Goal: Transaction & Acquisition: Purchase product/service

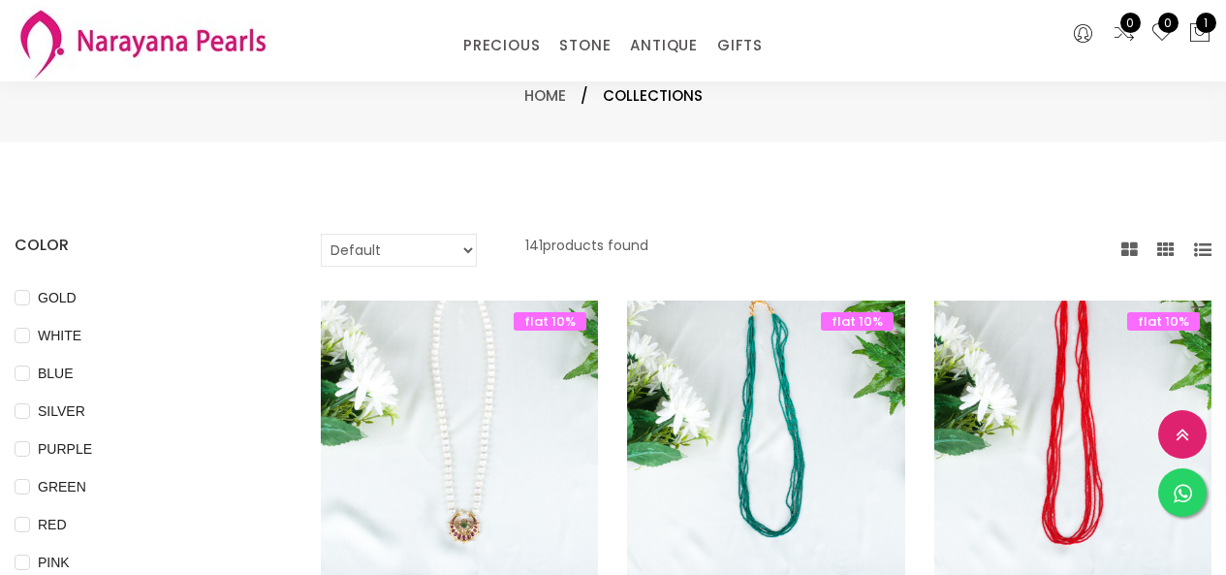
select select "INR"
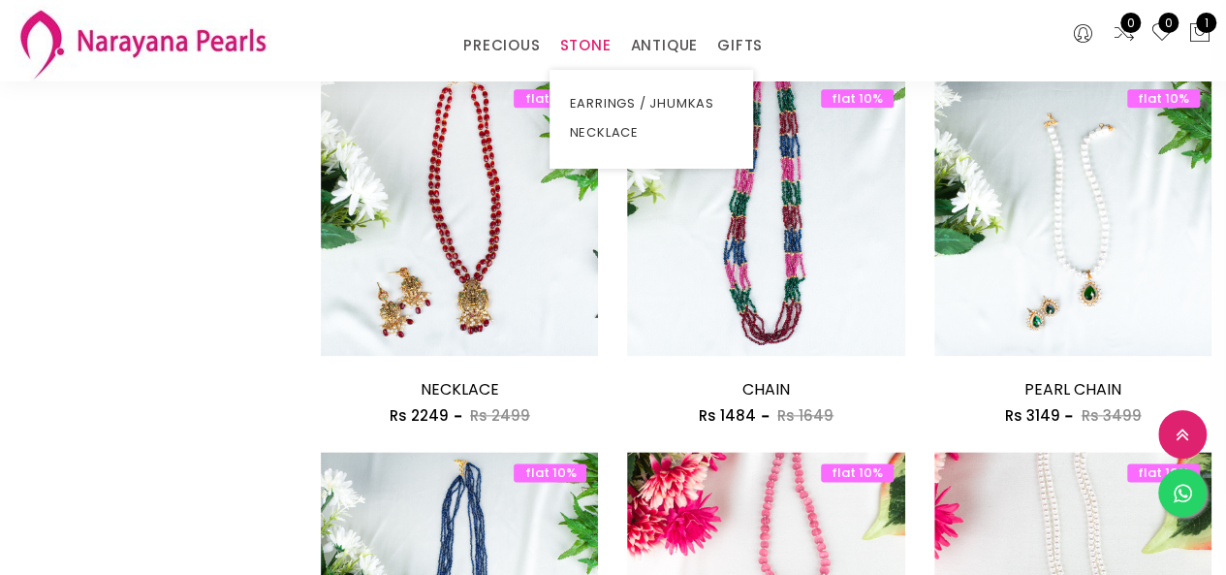
click at [596, 54] on link "STONE" at bounding box center [584, 45] width 51 height 29
click at [625, 94] on link "EARRINGS / JHUMKAS" at bounding box center [651, 103] width 165 height 29
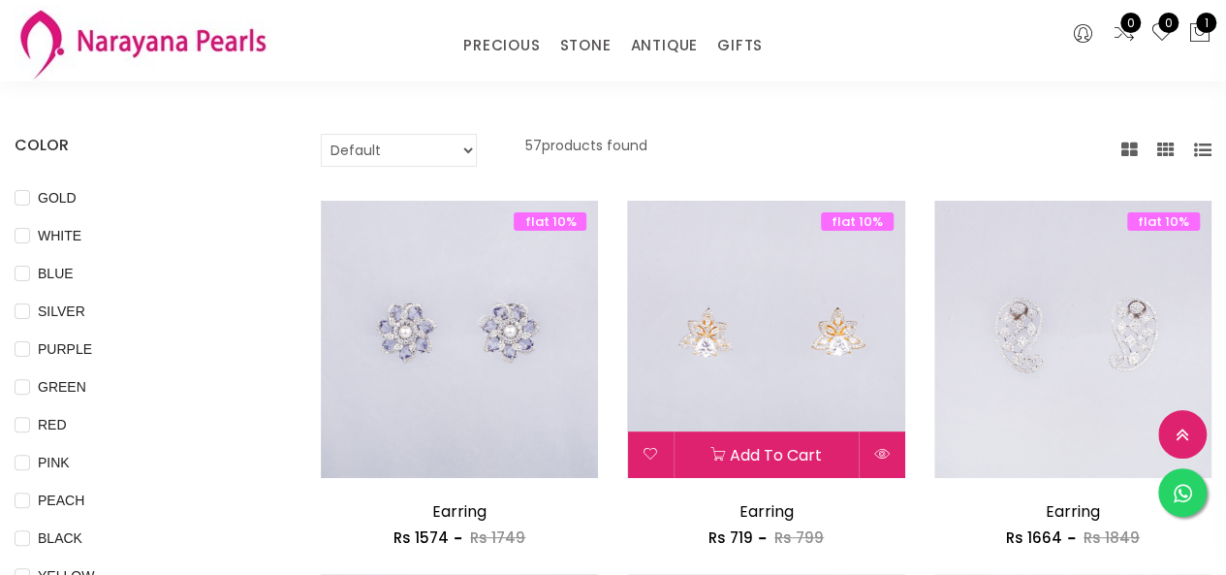
scroll to position [97, 0]
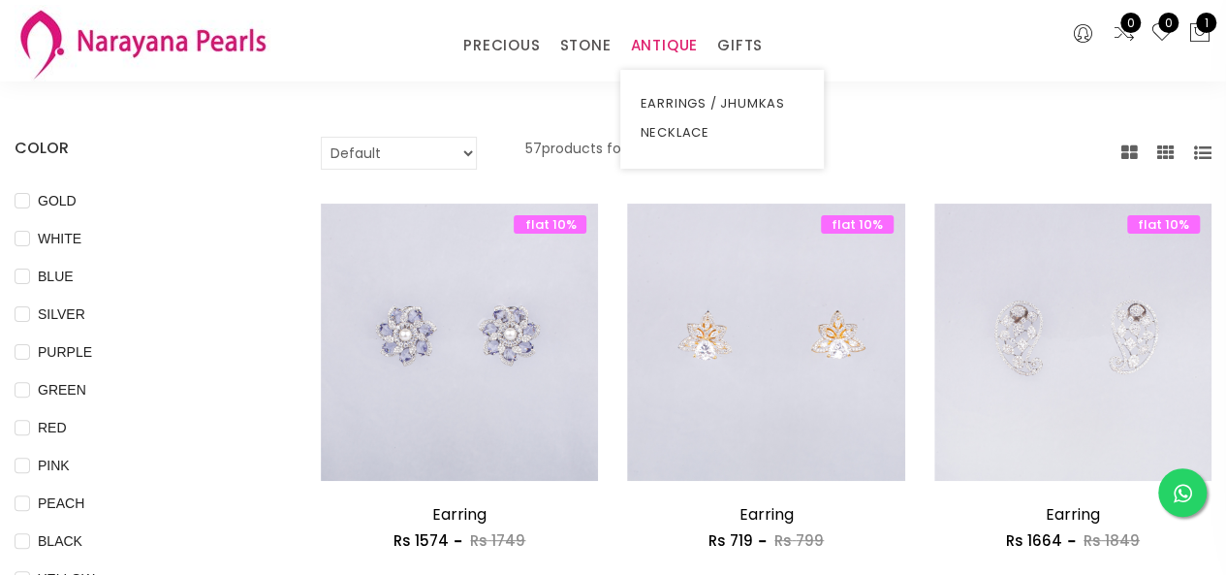
click at [682, 54] on link "ANTIQUE" at bounding box center [664, 45] width 68 height 29
click at [665, 104] on link "EARRINGS / JHUMKAS" at bounding box center [722, 103] width 165 height 29
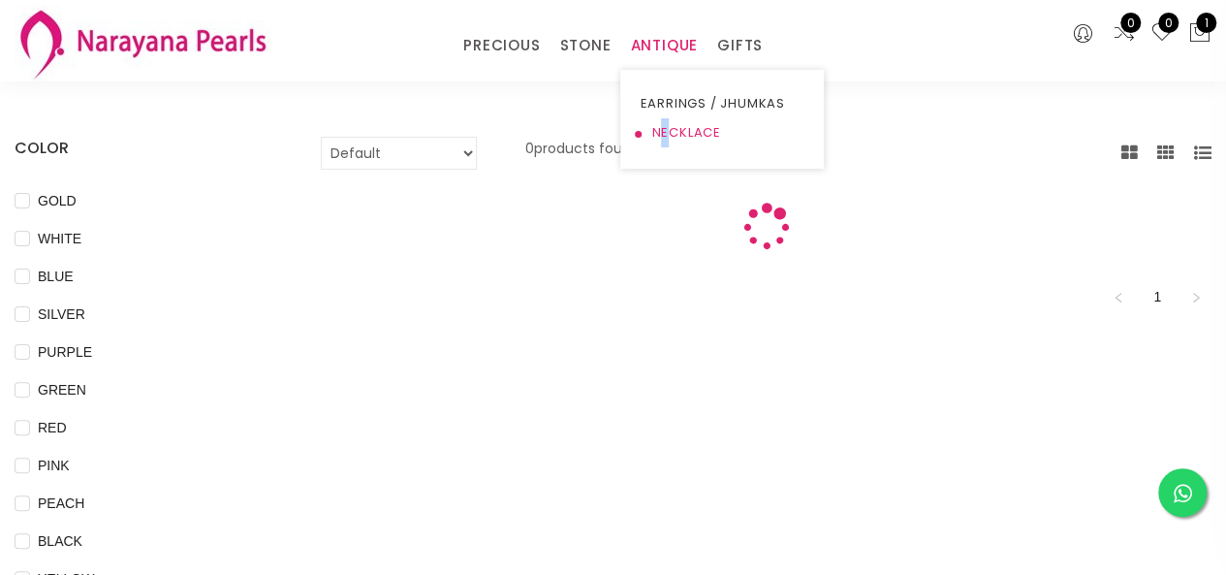
click at [663, 140] on link "NECKLACE" at bounding box center [722, 132] width 165 height 29
click at [574, 55] on link "STONE" at bounding box center [584, 45] width 51 height 29
click at [614, 37] on li "STONE EARRINGS / JHUMKAS NECKLACE" at bounding box center [585, 45] width 71 height 29
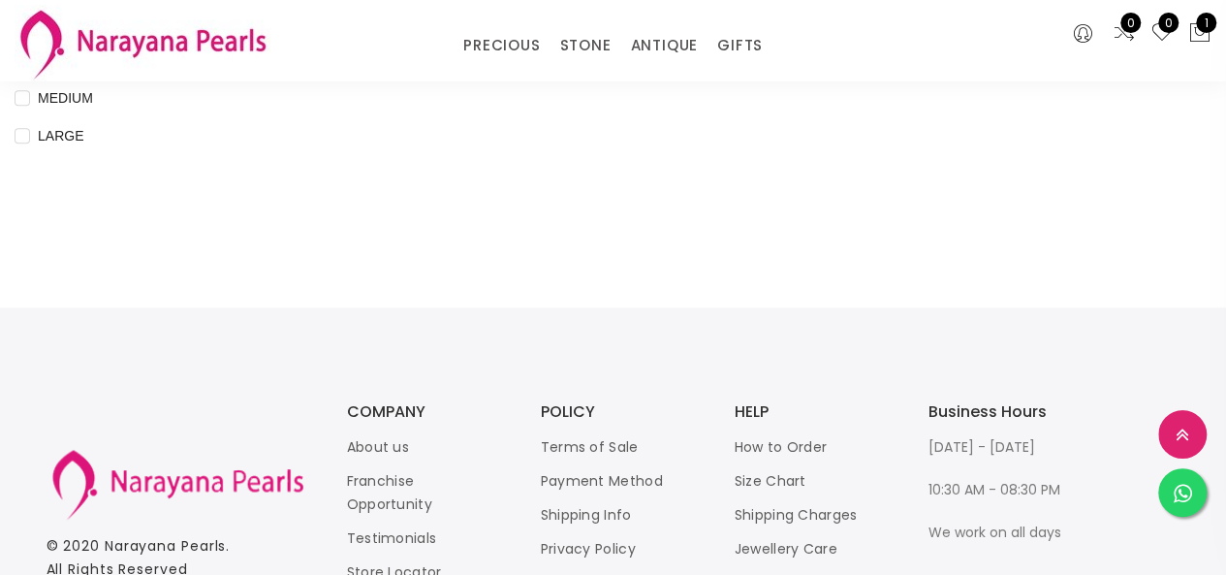
scroll to position [731, 0]
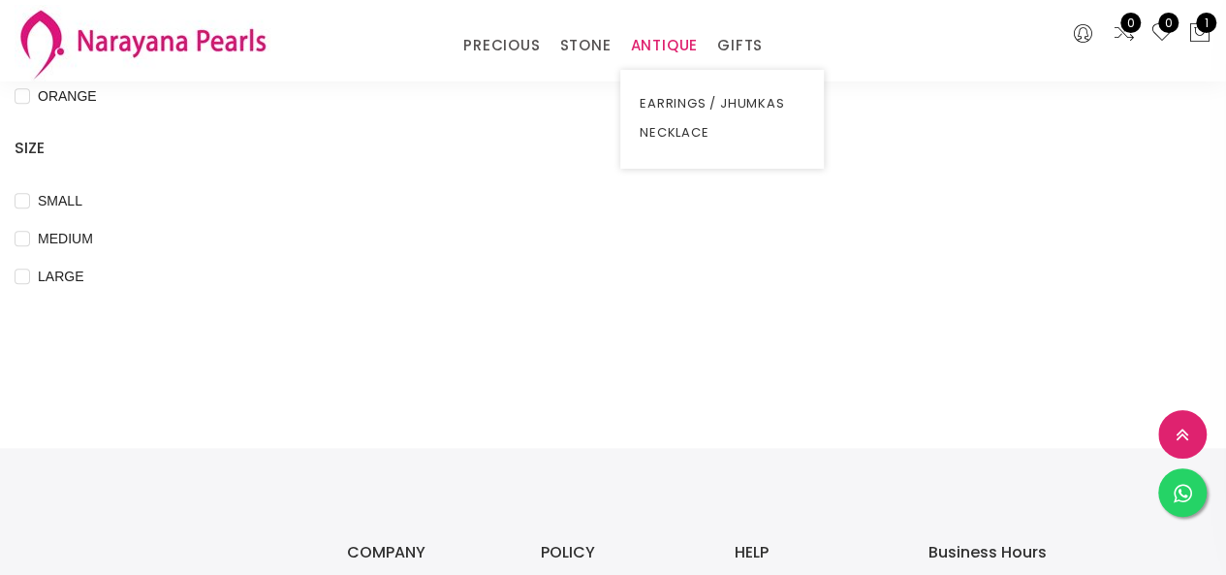
click at [638, 42] on link "ANTIQUE" at bounding box center [664, 45] width 68 height 29
click at [675, 137] on link "NECKLACE" at bounding box center [722, 132] width 165 height 29
click at [673, 127] on link "NECKLACE" at bounding box center [722, 132] width 165 height 29
click at [585, 48] on link "STONE" at bounding box center [584, 45] width 51 height 29
click at [582, 123] on link "NECKLACE" at bounding box center [651, 132] width 165 height 29
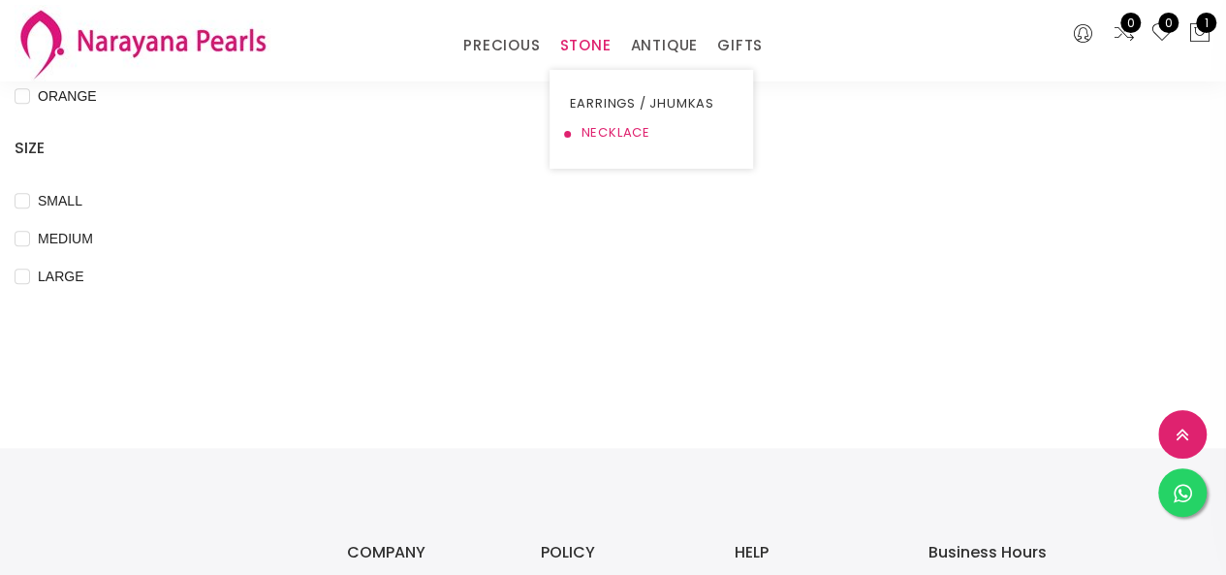
click at [582, 123] on link "NECKLACE" at bounding box center [651, 132] width 165 height 29
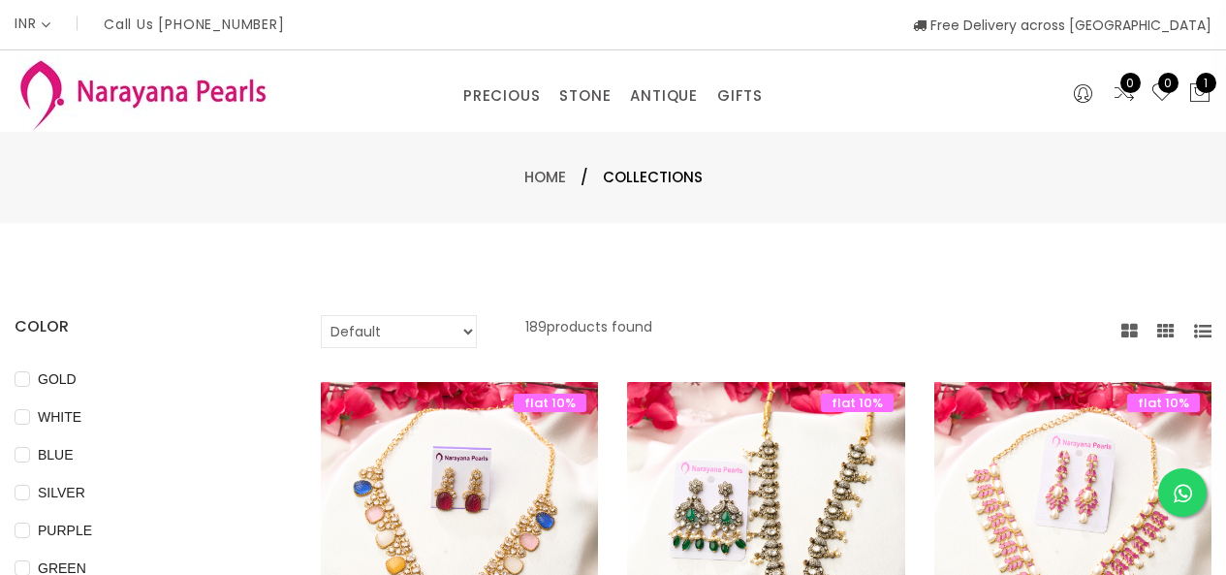
select select "INR"
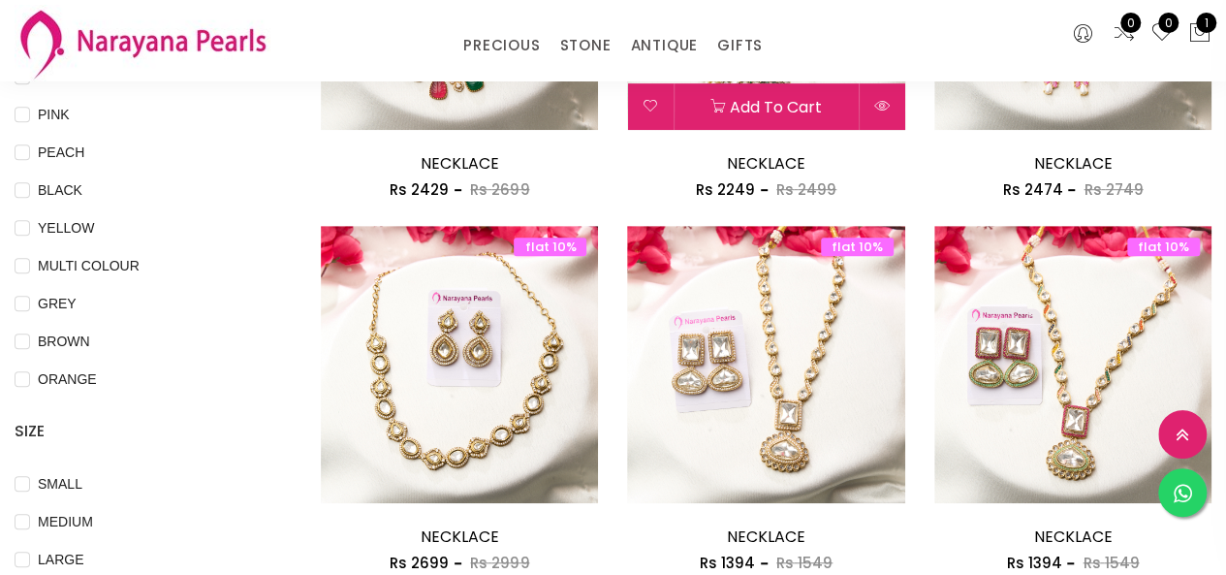
scroll to position [679, 0]
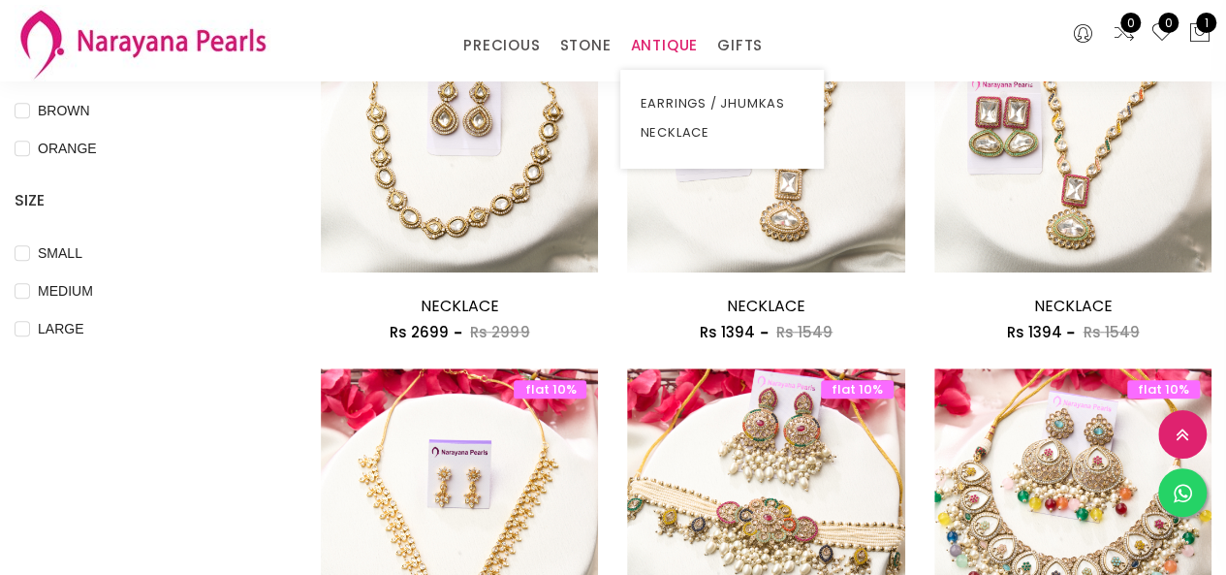
click at [669, 32] on link "ANTIQUE" at bounding box center [664, 45] width 68 height 29
click at [656, 134] on link "NECKLACE" at bounding box center [722, 132] width 165 height 29
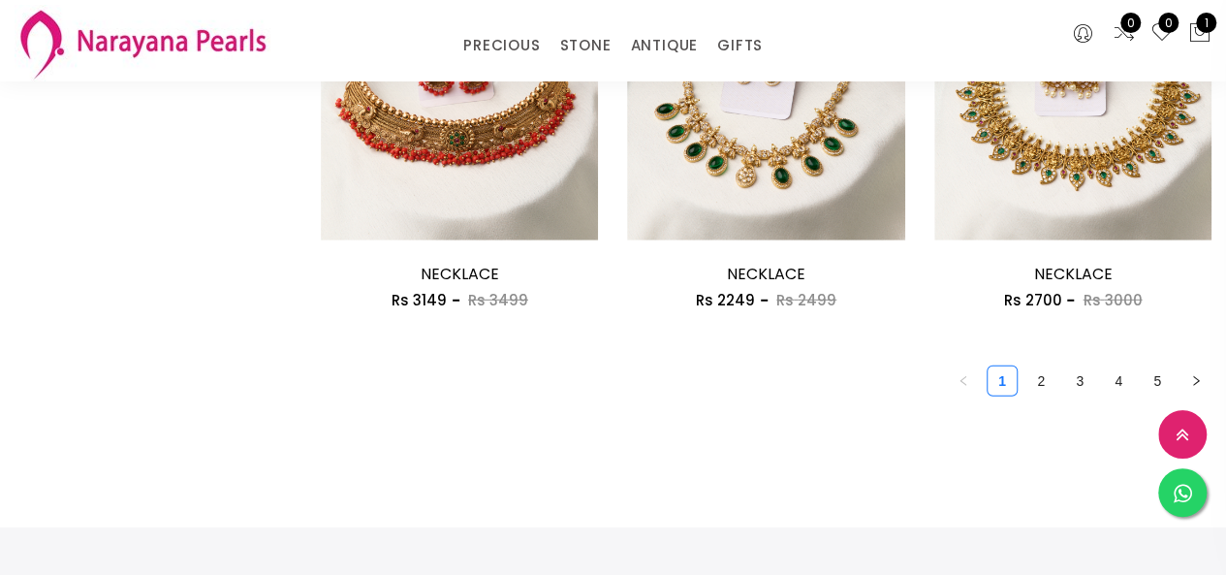
scroll to position [2617, 0]
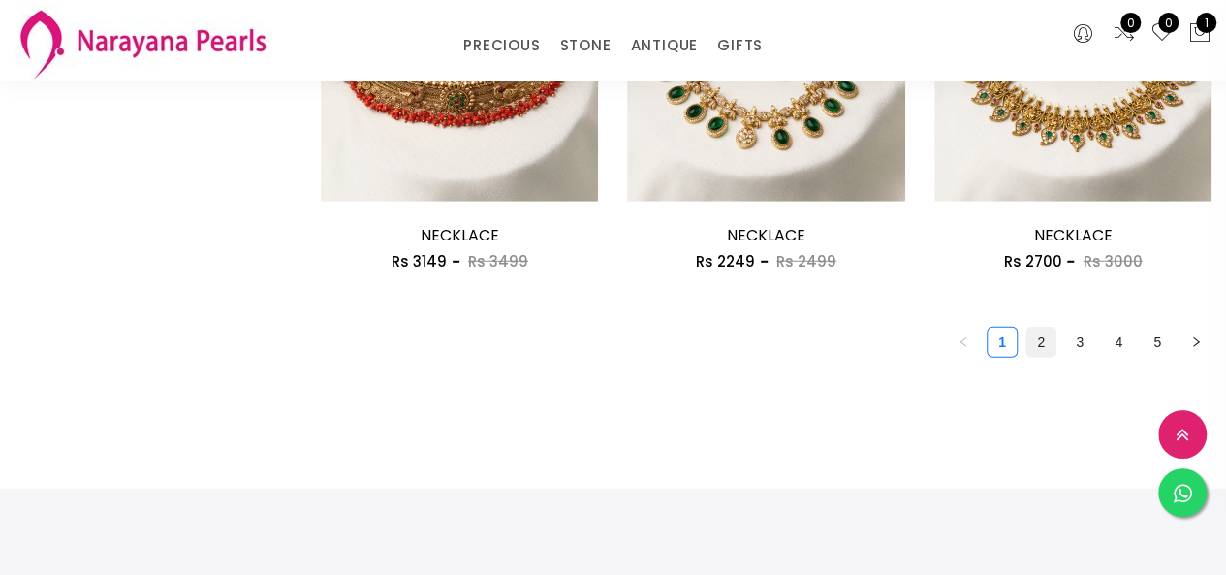
click at [1038, 351] on link "2" at bounding box center [1041, 342] width 29 height 29
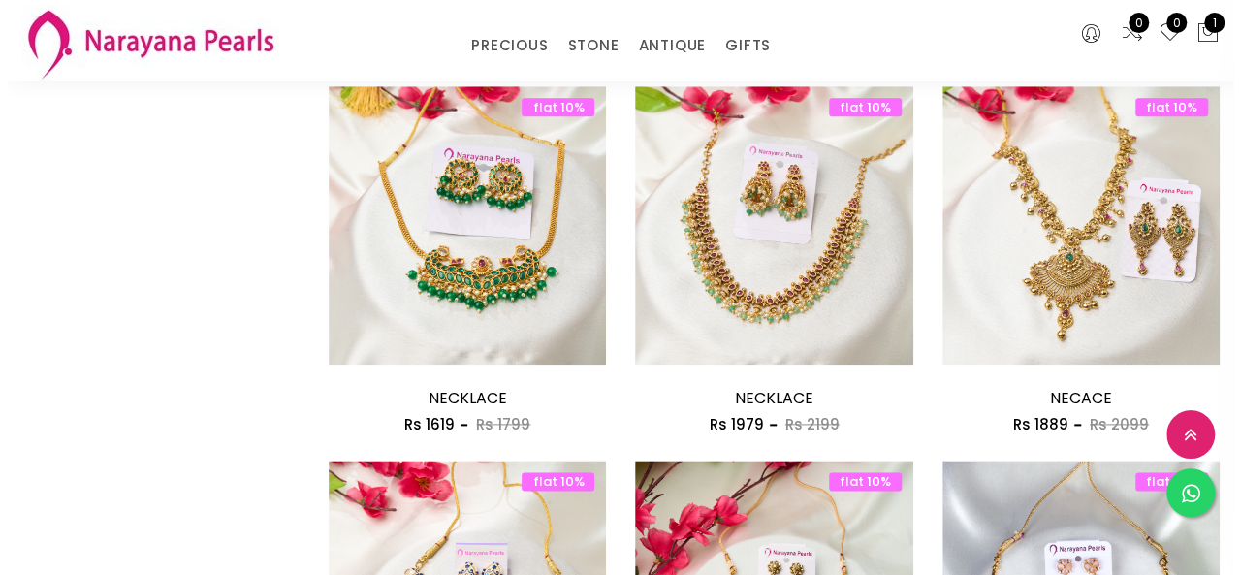
scroll to position [969, 0]
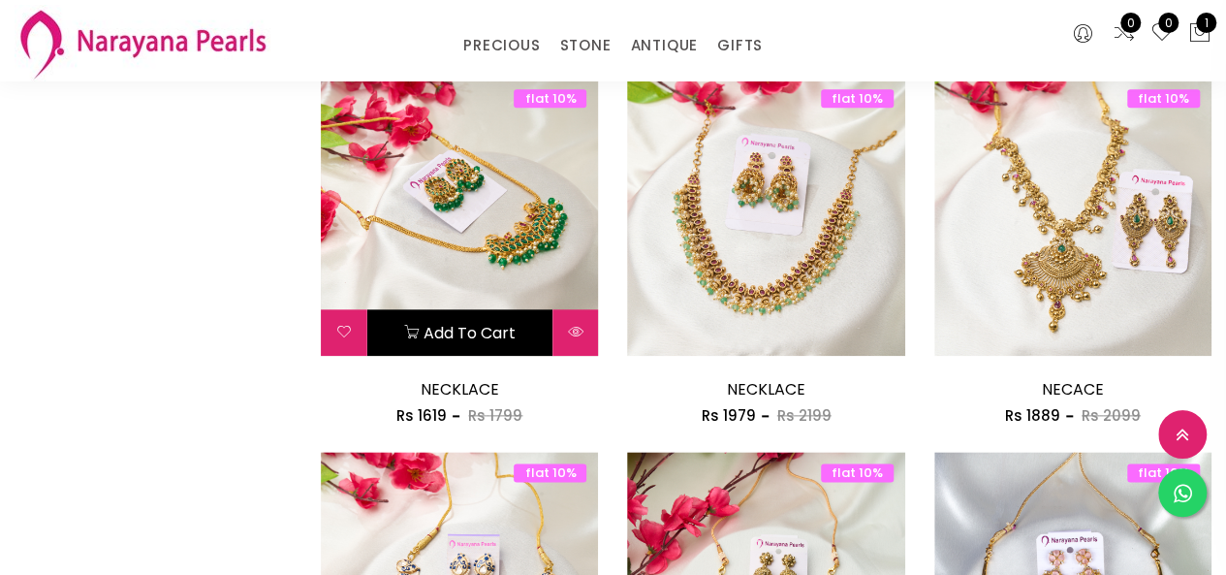
click at [543, 329] on button "Add to cart" at bounding box center [459, 332] width 184 height 47
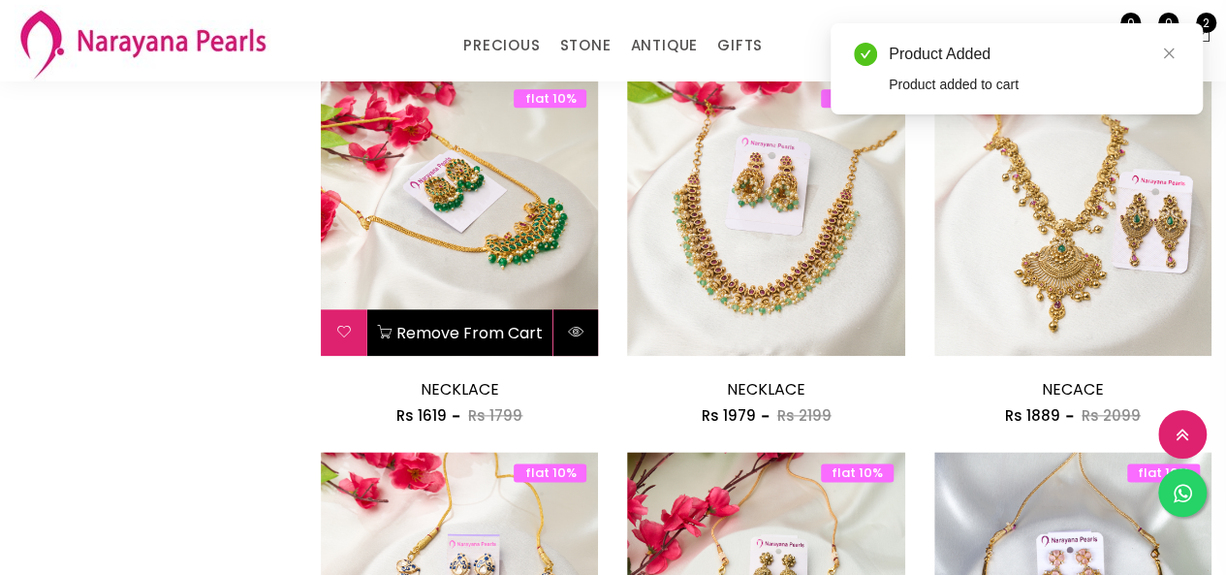
click at [555, 329] on button at bounding box center [576, 332] width 46 height 47
